Goal: Find contact information: Find contact information

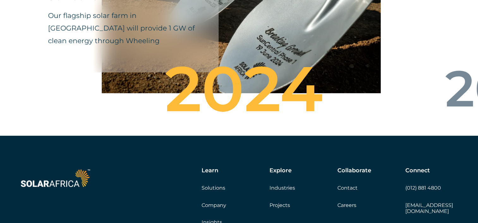
scroll to position [2279, 0]
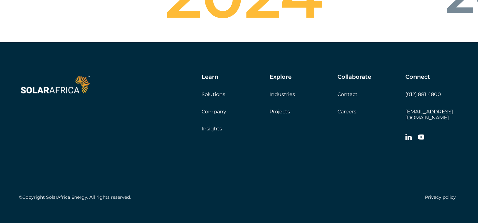
click at [349, 92] on link "Contact" at bounding box center [347, 95] width 20 height 6
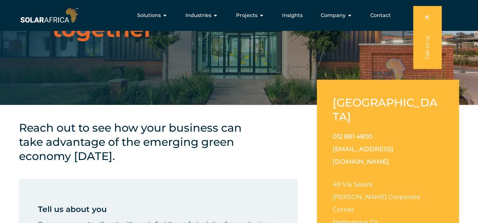
scroll to position [101, 0]
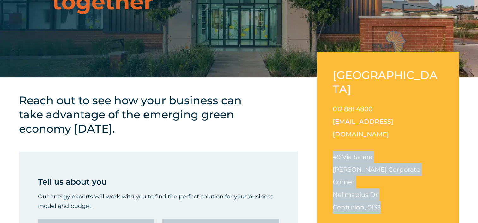
drag, startPoint x: 380, startPoint y: 169, endPoint x: 329, endPoint y: 136, distance: 60.9
click at [329, 136] on div "[GEOGRAPHIC_DATA] 012 881 4800 [EMAIL_ADDRESS][DOMAIN_NAME] [STREET_ADDRESS][PE…" at bounding box center [388, 145] width 142 height 187
copy p "[STREET_ADDRESS][PERSON_NAME][PERSON_NAME]"
